Goal: Task Accomplishment & Management: Use online tool/utility

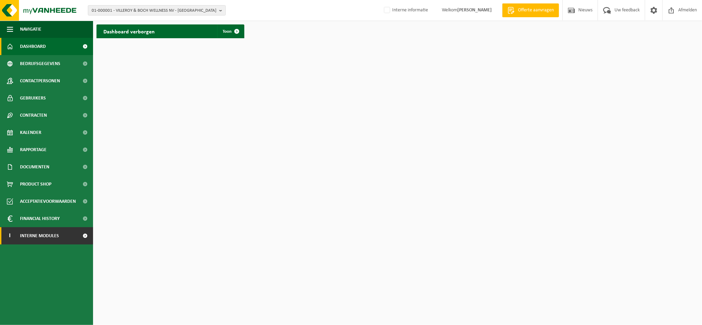
click at [36, 237] on span "Interne modules" at bounding box center [39, 235] width 39 height 17
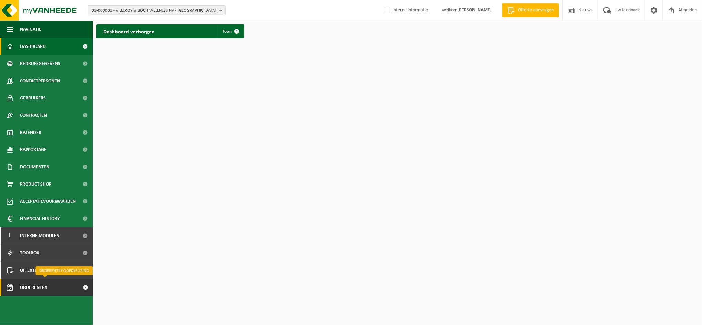
click at [44, 289] on span "Orderentry Goedkeuring" at bounding box center [49, 287] width 58 height 17
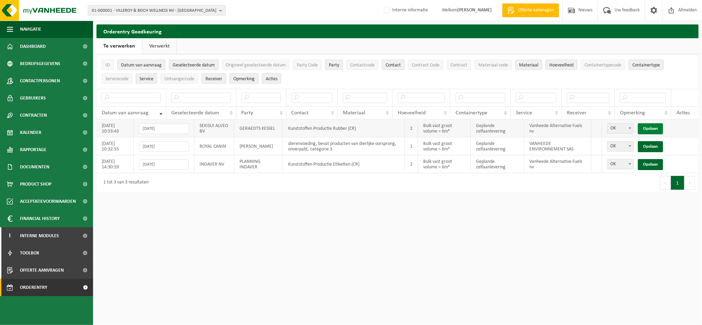
click at [658, 126] on link "Opslaan" at bounding box center [650, 128] width 25 height 11
